Goal: Task Accomplishment & Management: Use online tool/utility

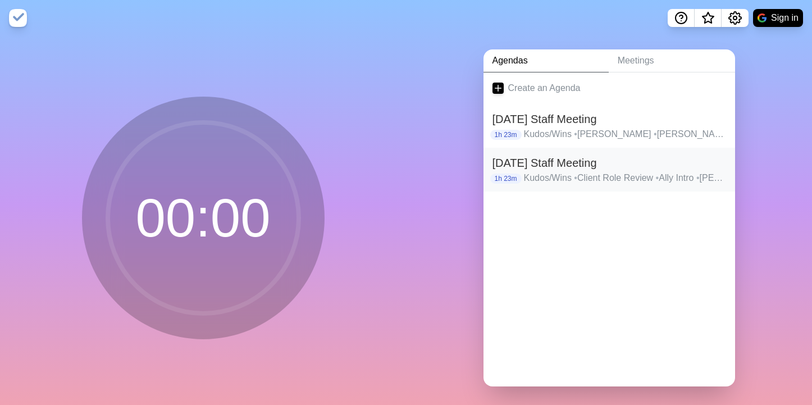
click at [550, 163] on h2 "[DATE] Staff Meeting" at bounding box center [609, 162] width 234 height 17
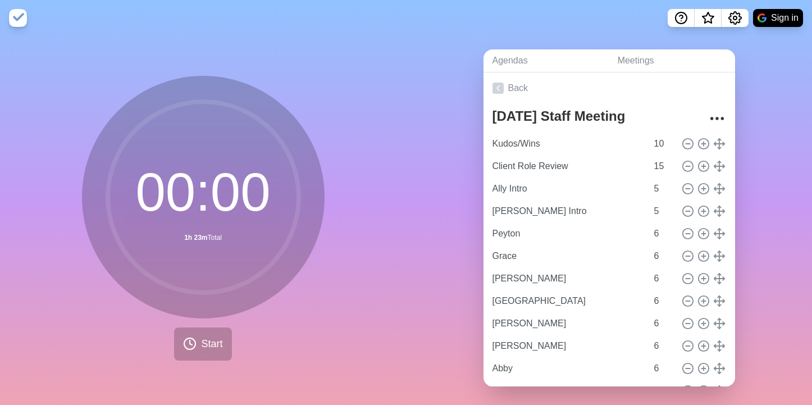
click at [550, 163] on input "Client Role Review" at bounding box center [567, 166] width 159 height 22
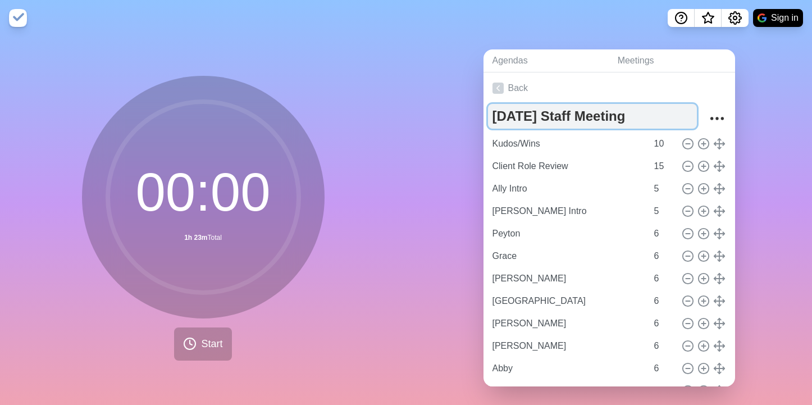
click at [530, 121] on textarea "[DATE] Staff Meeting" at bounding box center [592, 116] width 209 height 25
type textarea "[DATE] Staff Meeting"
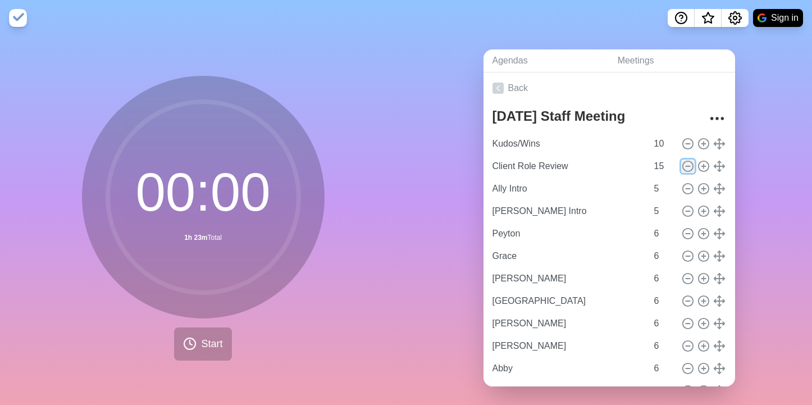
click at [685, 164] on icon at bounding box center [688, 166] width 12 height 12
type input "Ally Intro"
type input "5"
type input "[PERSON_NAME] Intro"
type input "Peyton"
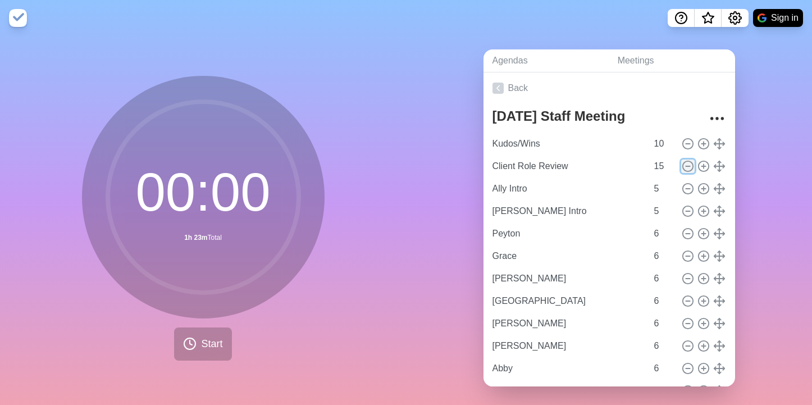
type input "6"
type input "Grace"
type input "[PERSON_NAME]"
type input "[GEOGRAPHIC_DATA]"
type input "[PERSON_NAME]"
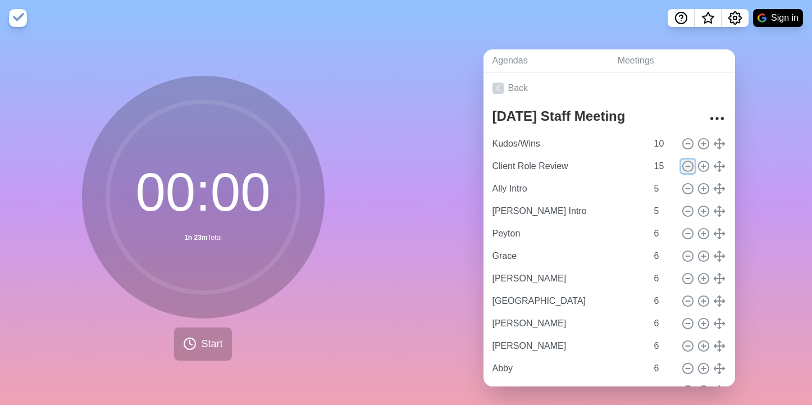
type input "[PERSON_NAME]"
type input "Abby"
type input "[GEOGRAPHIC_DATA]"
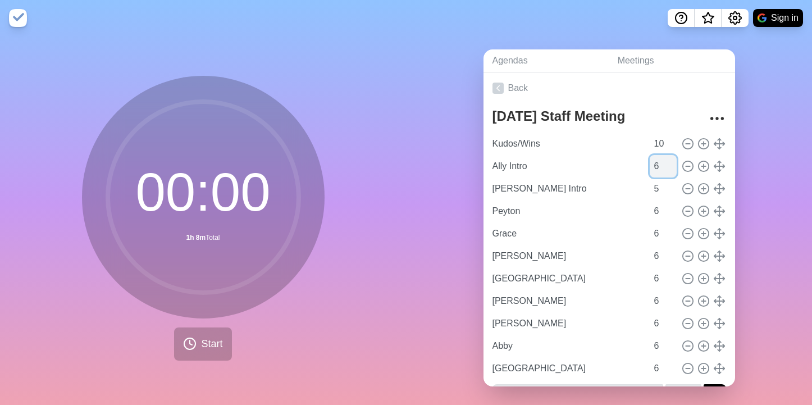
type input "6"
click at [671, 159] on input "6" at bounding box center [663, 166] width 27 height 22
type input "6"
click at [670, 184] on input "6" at bounding box center [663, 188] width 27 height 22
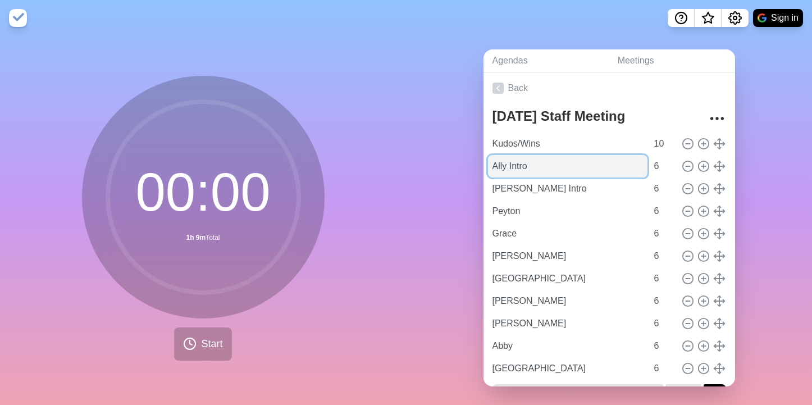
click at [528, 164] on input "Ally Intro" at bounding box center [567, 166] width 159 height 22
type input "Ally"
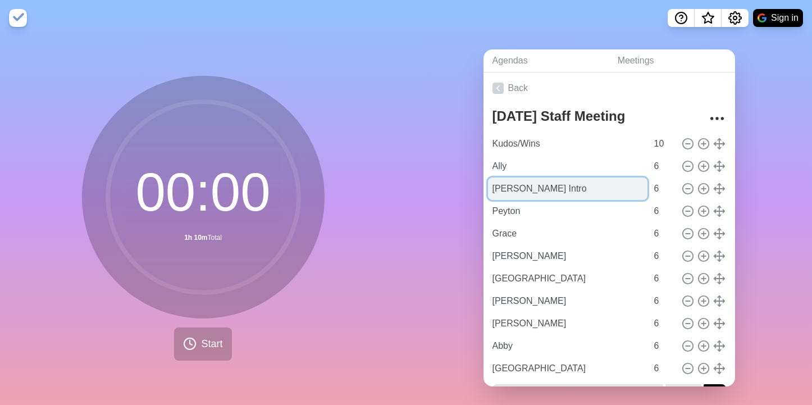
click at [532, 189] on input "[PERSON_NAME] Intro" at bounding box center [567, 188] width 159 height 22
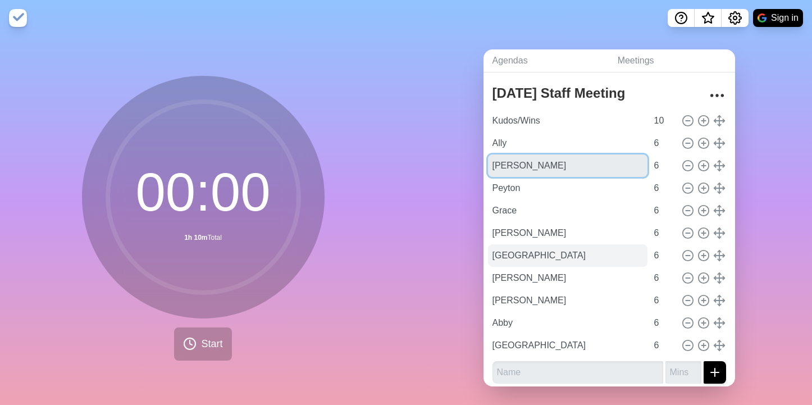
scroll to position [29, 0]
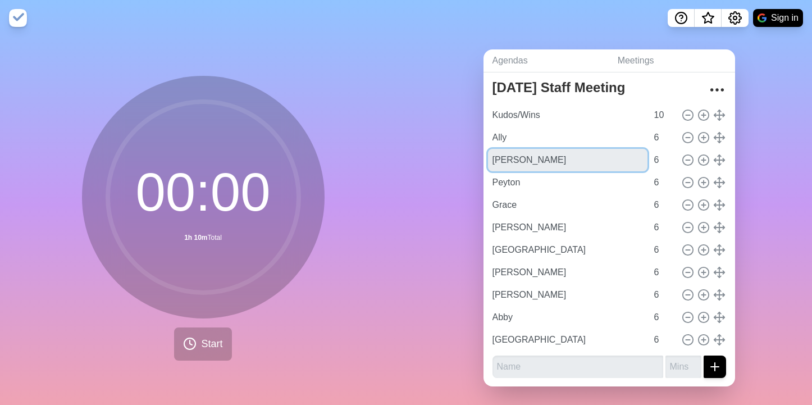
type input "[PERSON_NAME]"
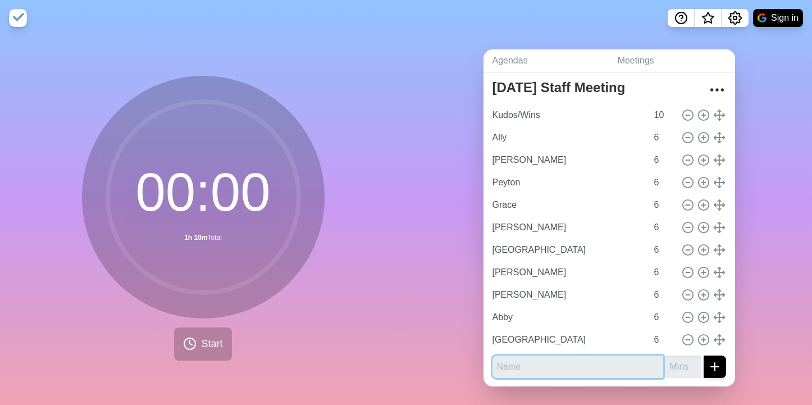
click at [505, 369] on input "text" at bounding box center [577, 366] width 171 height 22
type input "[PERSON_NAME]"
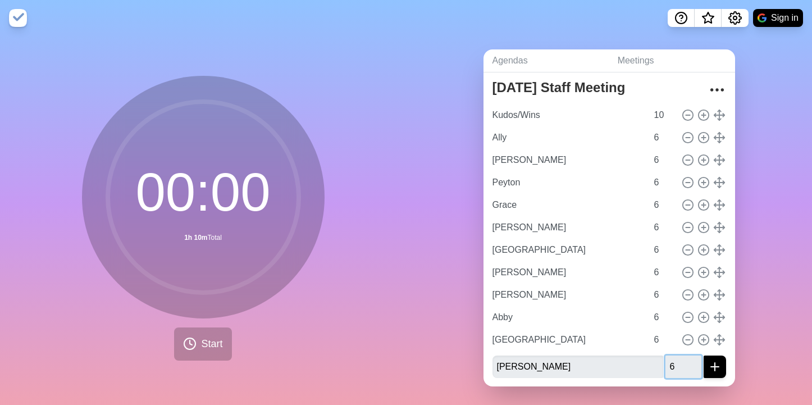
type input "6"
click at [703, 355] on button "submit" at bounding box center [714, 366] width 22 height 22
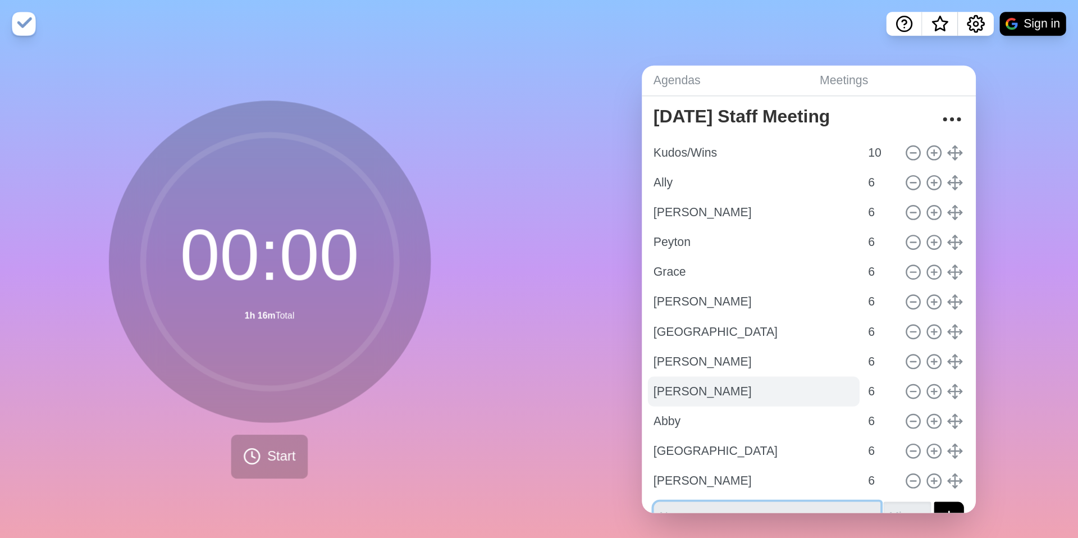
scroll to position [51, 0]
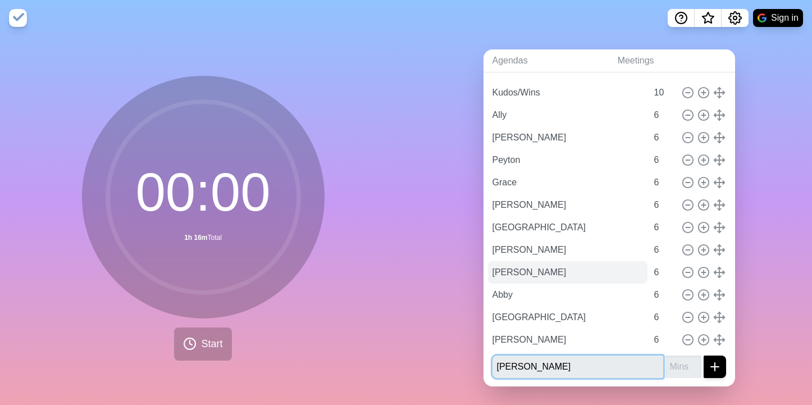
type input "[PERSON_NAME]"
click at [703, 355] on button "submit" at bounding box center [714, 366] width 22 height 22
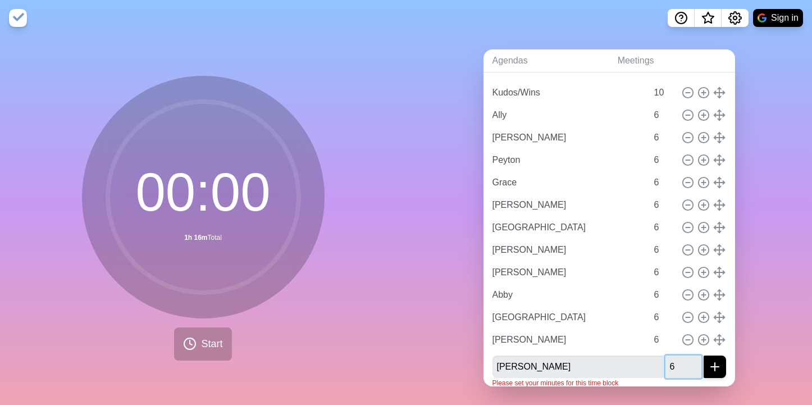
type input "6"
click at [703, 355] on button "submit" at bounding box center [714, 366] width 22 height 22
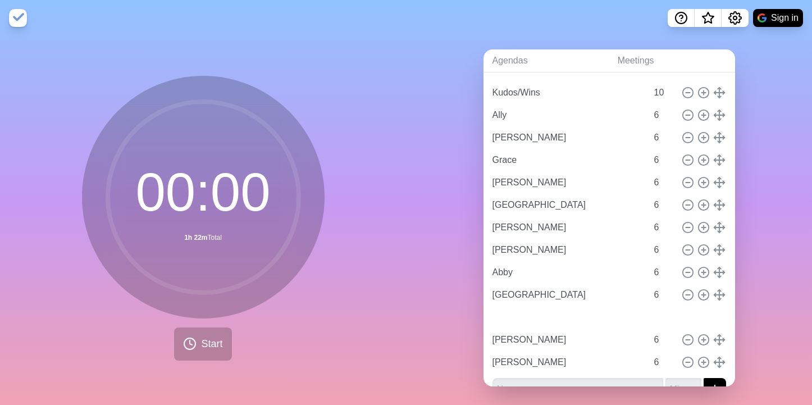
type input "[PERSON_NAME]"
type input "[GEOGRAPHIC_DATA]"
type input "[PERSON_NAME]"
type input "Abby"
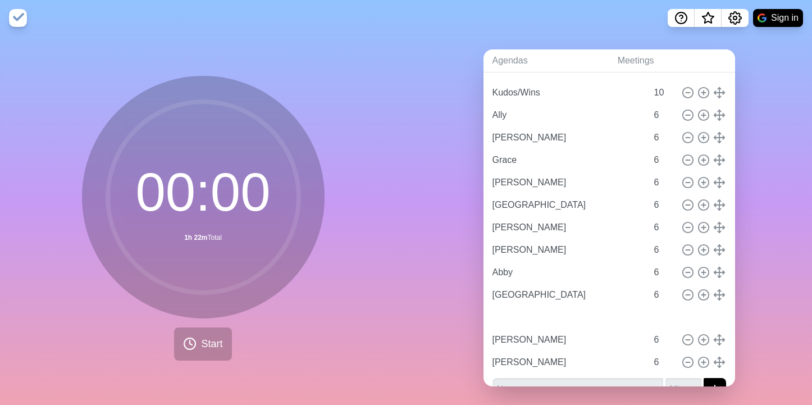
type input "[GEOGRAPHIC_DATA]"
type input "Peyton"
type input "Grace"
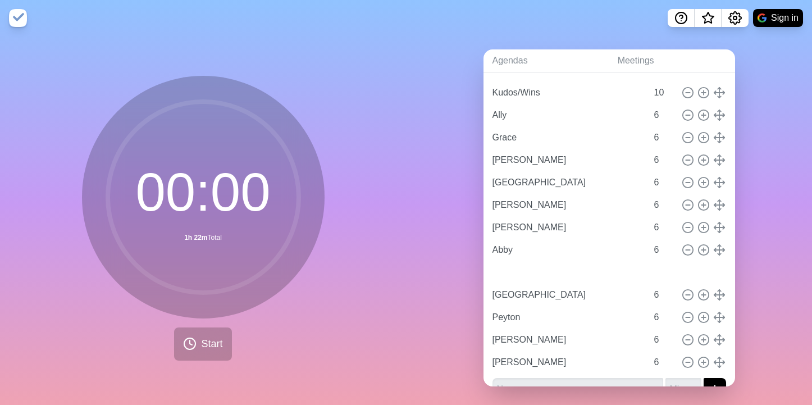
type input "[PERSON_NAME]"
type input "[GEOGRAPHIC_DATA]"
type input "[PERSON_NAME]"
type input "Abby"
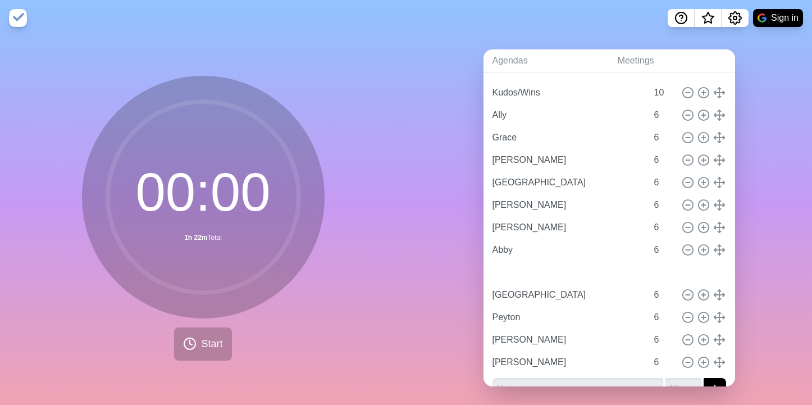
type input "[PERSON_NAME]"
type input "Grace"
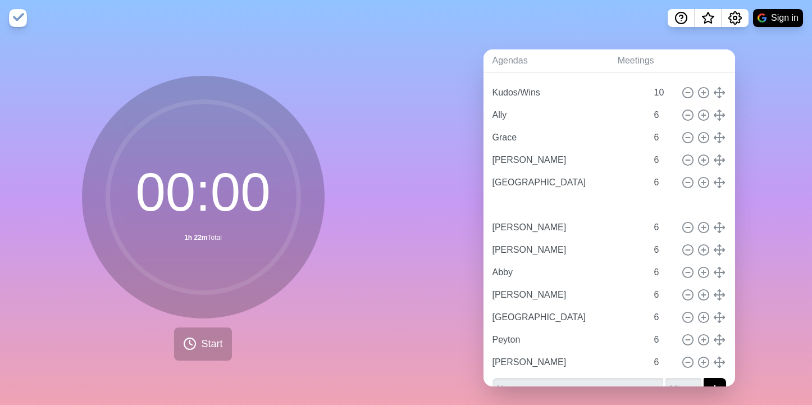
type input "[PERSON_NAME]"
type input "Abby"
type input "[PERSON_NAME]"
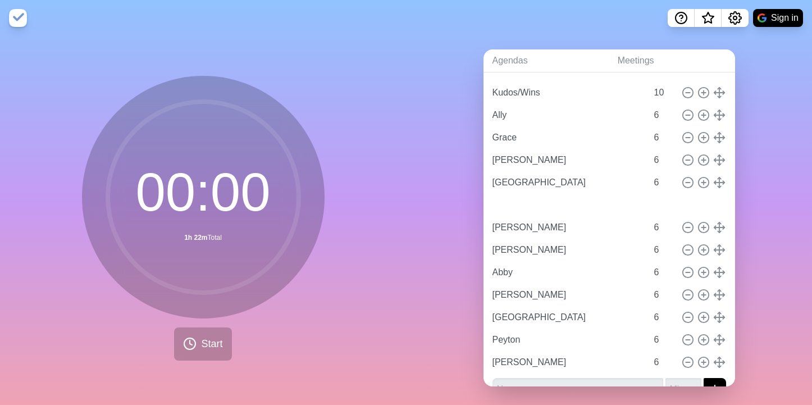
type input "[GEOGRAPHIC_DATA]"
type input "Peyton"
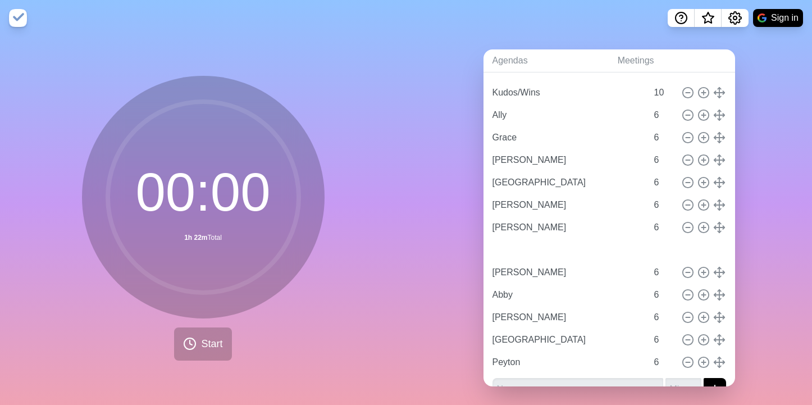
type input "[PERSON_NAME]"
type input "Abby"
type input "[PERSON_NAME]"
type input "[GEOGRAPHIC_DATA]"
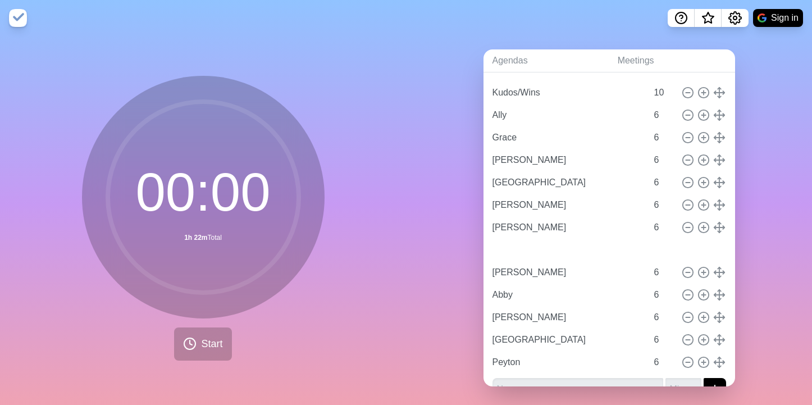
type input "Peyton"
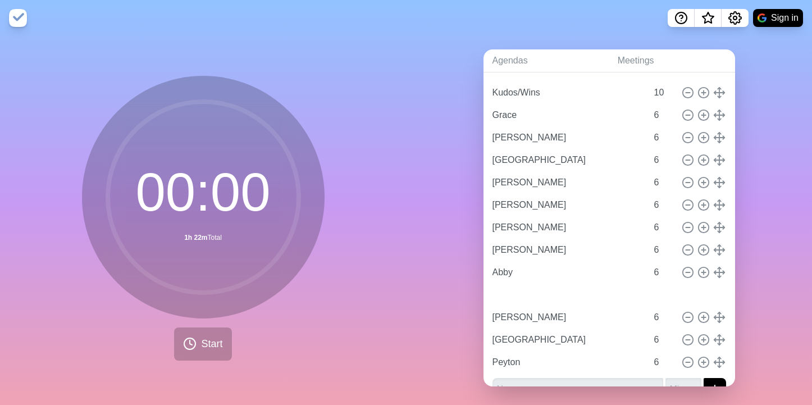
type input "[PERSON_NAME]"
type input "[GEOGRAPHIC_DATA]"
type input "[PERSON_NAME]"
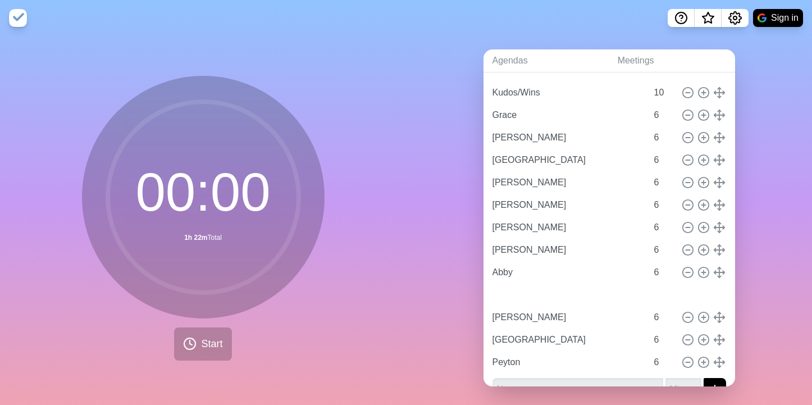
type input "[PERSON_NAME]"
type input "Abby"
type input "Ally"
type input "Grace"
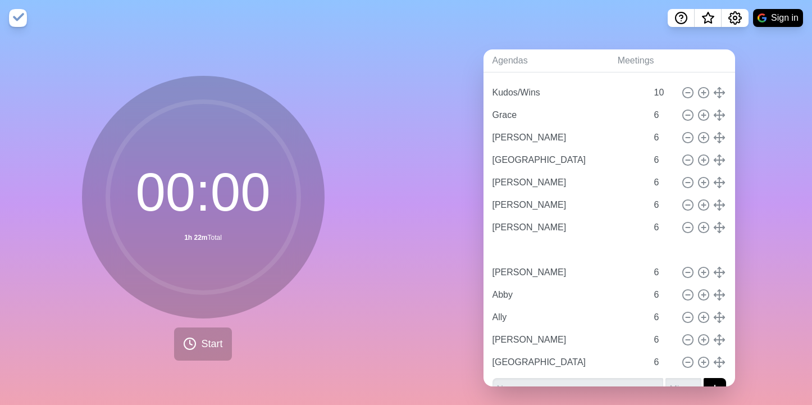
type input "Peyton"
type input "[PERSON_NAME]"
type input "Abby"
type input "Ally"
type input "[PERSON_NAME]"
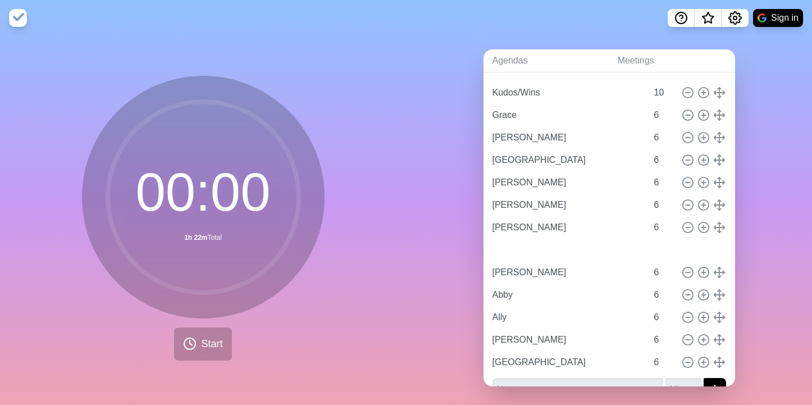
type input "[GEOGRAPHIC_DATA]"
drag, startPoint x: 720, startPoint y: 364, endPoint x: 338, endPoint y: 13, distance: 518.9
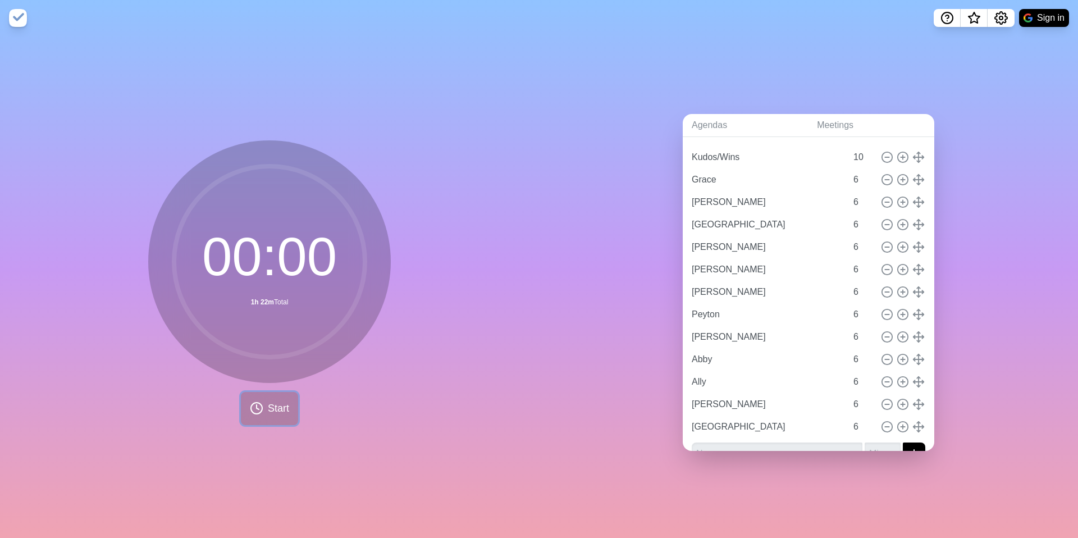
click at [286, 404] on span "Start" at bounding box center [278, 408] width 21 height 15
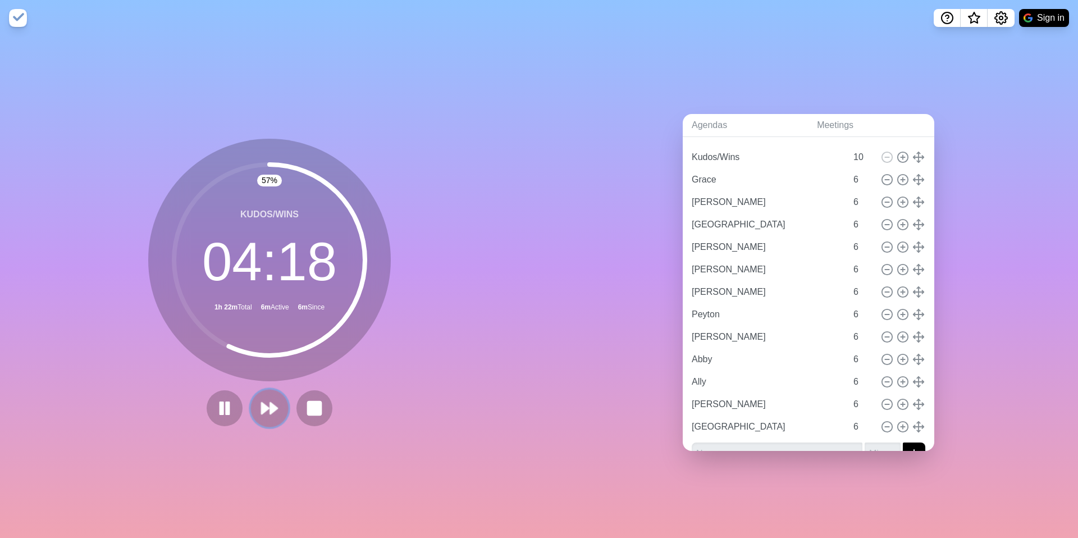
click at [251, 404] on button at bounding box center [269, 408] width 38 height 38
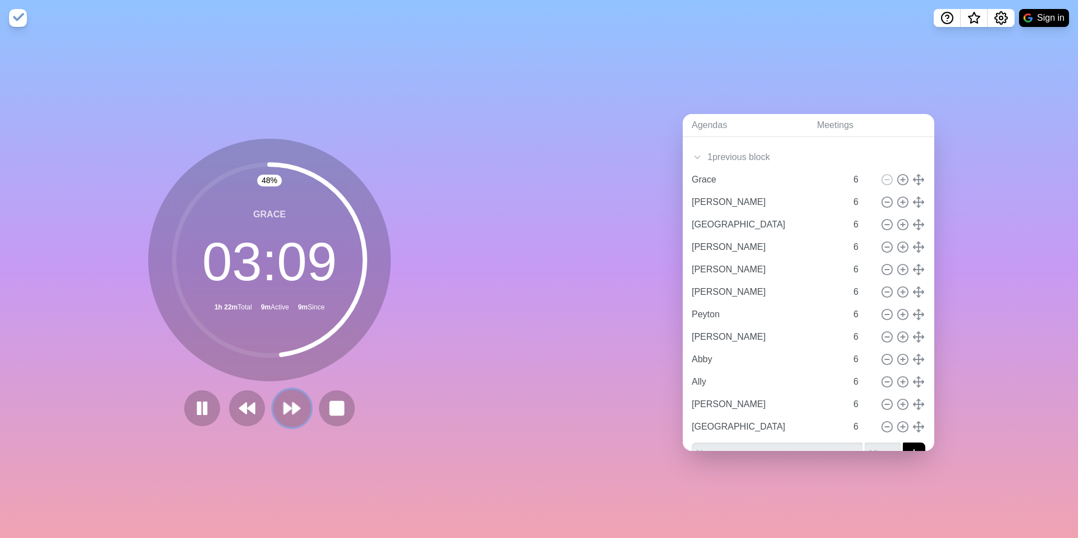
click at [298, 404] on polygon at bounding box center [295, 408] width 7 height 11
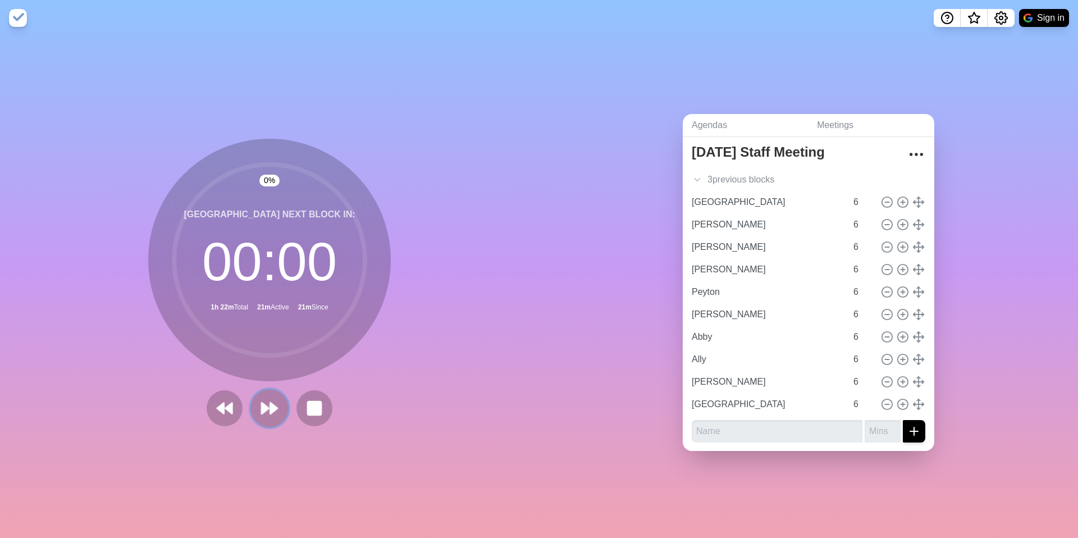
scroll to position [6, 0]
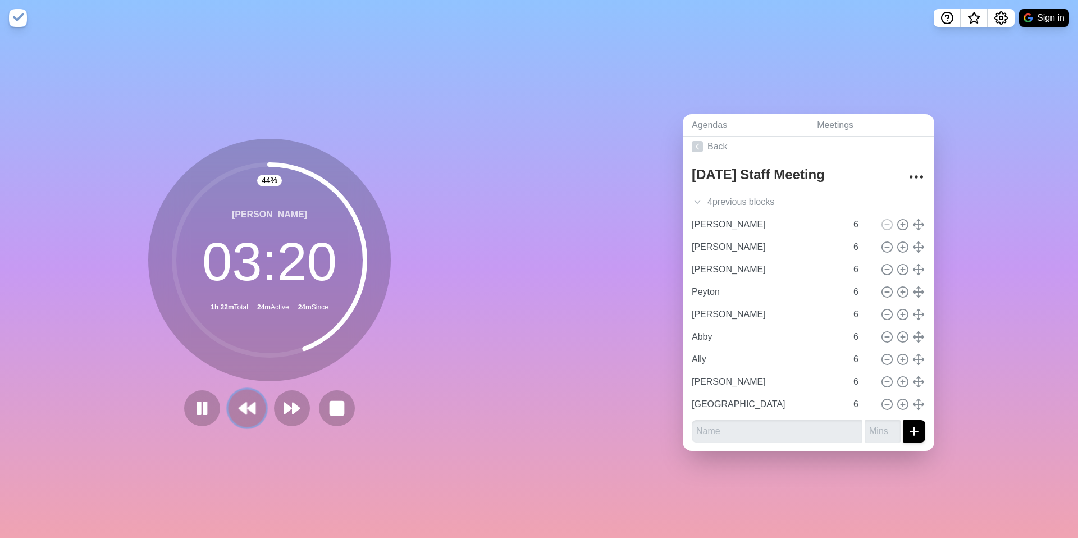
click at [257, 404] on button at bounding box center [247, 408] width 38 height 38
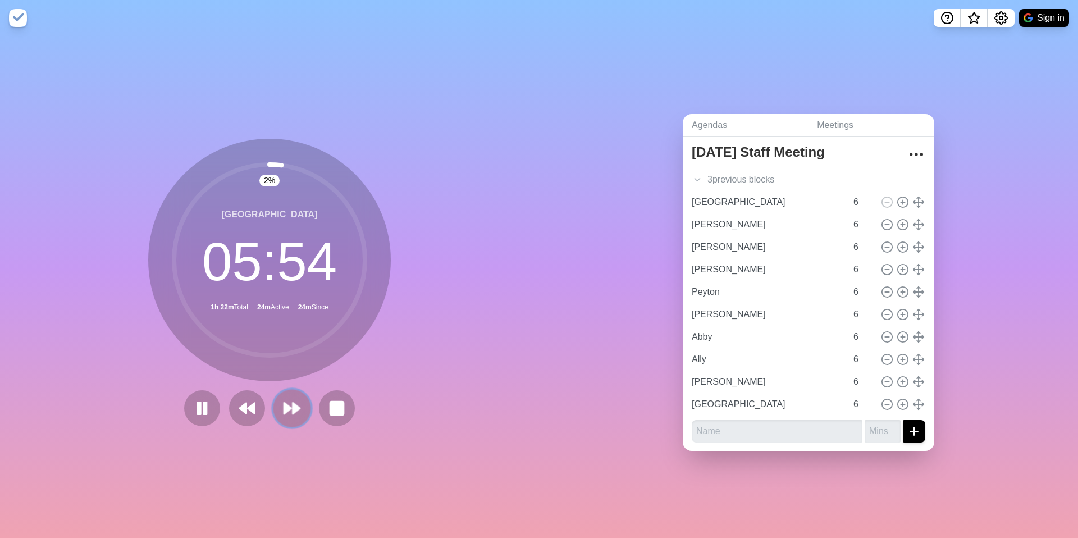
click at [291, 404] on icon at bounding box center [291, 408] width 19 height 19
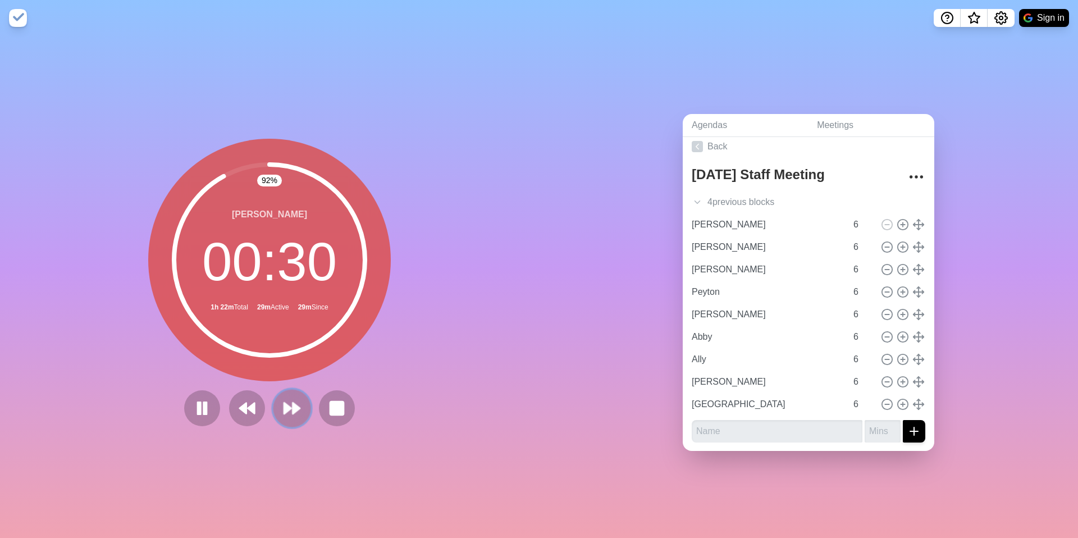
click at [290, 404] on polygon at bounding box center [287, 408] width 7 height 11
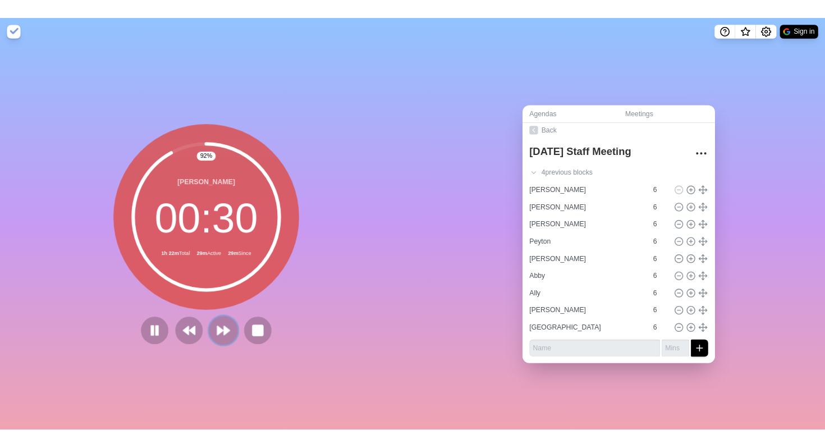
scroll to position [0, 0]
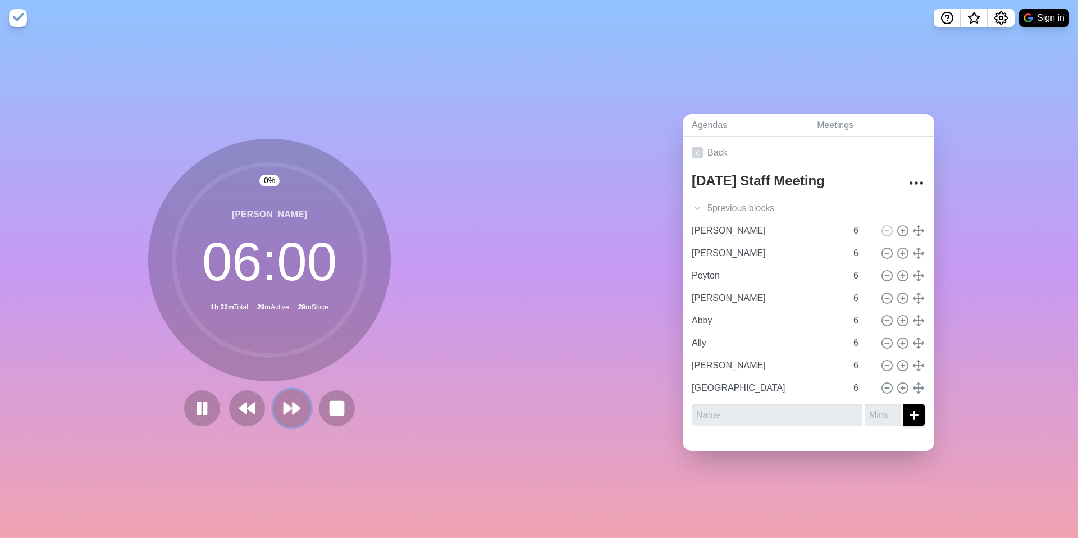
click at [290, 404] on polygon at bounding box center [287, 408] width 7 height 11
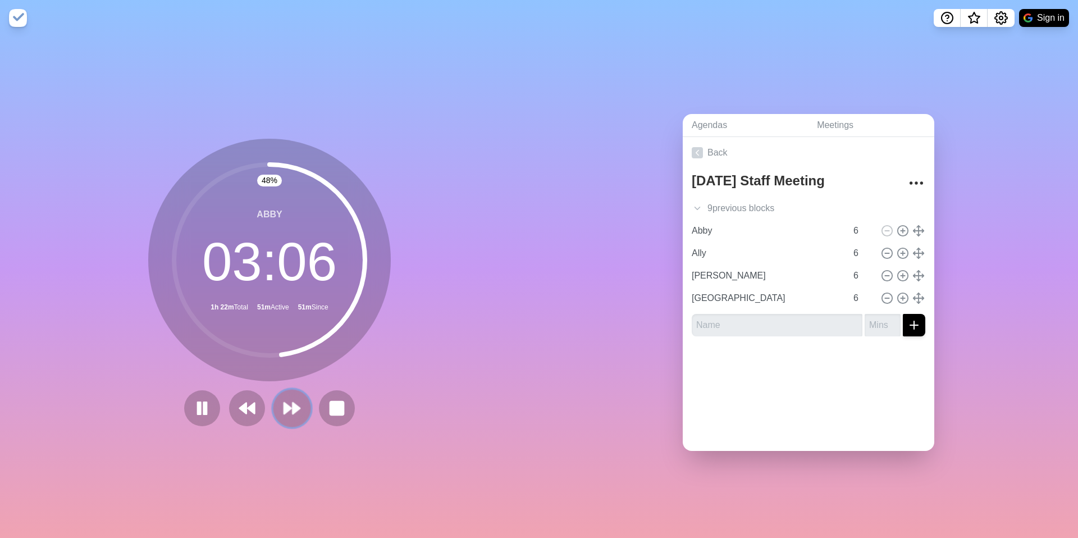
click at [290, 404] on polygon at bounding box center [287, 408] width 7 height 11
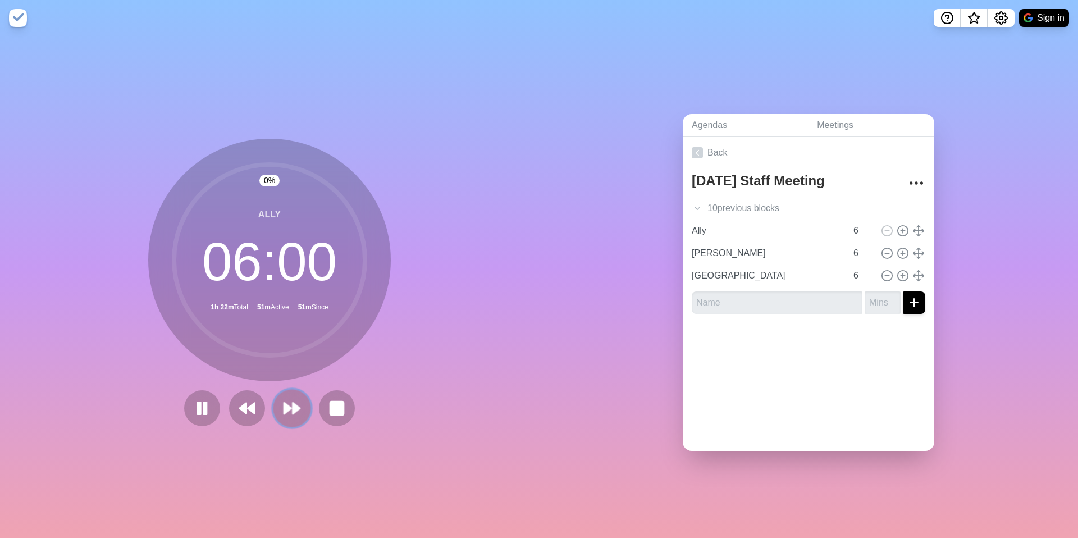
click at [290, 404] on polygon at bounding box center [287, 408] width 7 height 11
